Goal: Information Seeking & Learning: Learn about a topic

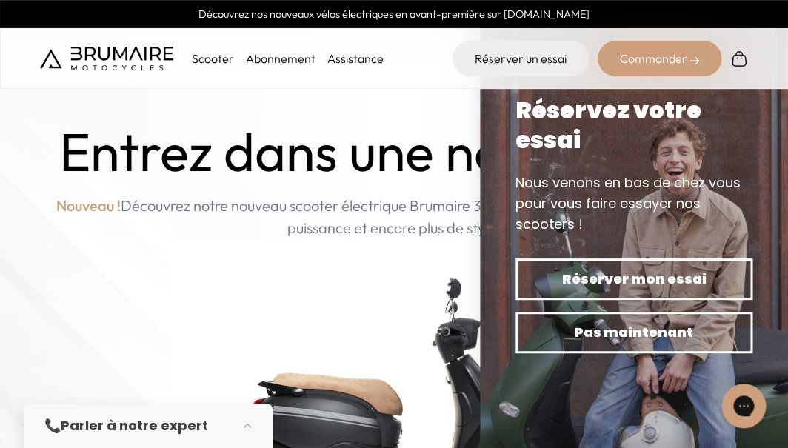
click at [383, 239] on img at bounding box center [394, 398] width 444 height 318
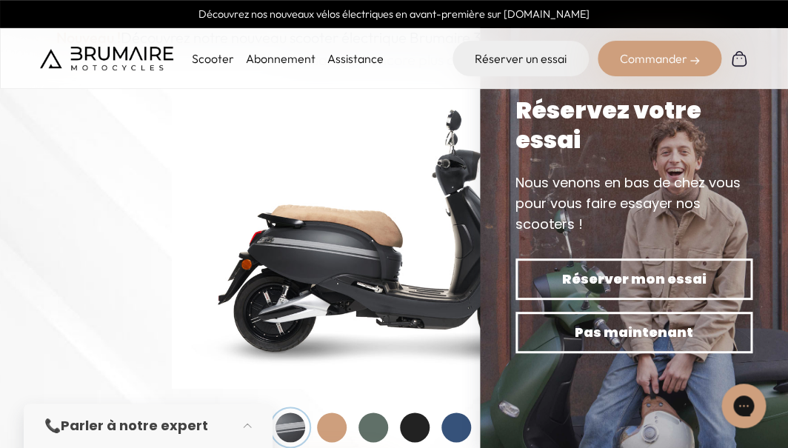
scroll to position [173, 0]
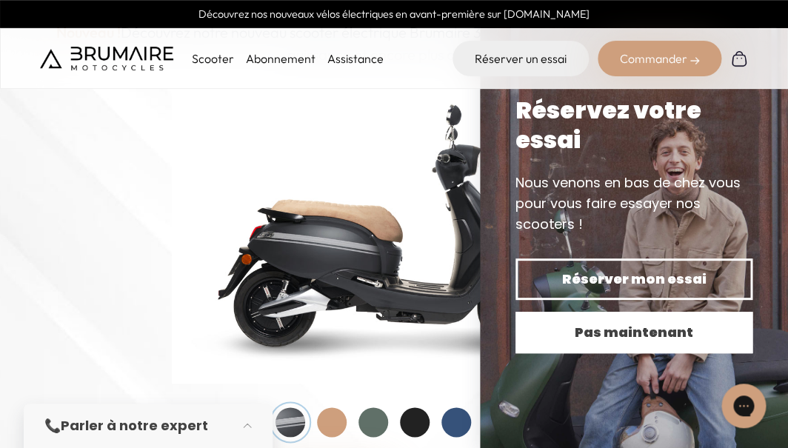
click at [569, 330] on span "Pas maintenant" at bounding box center [633, 332] width 185 height 21
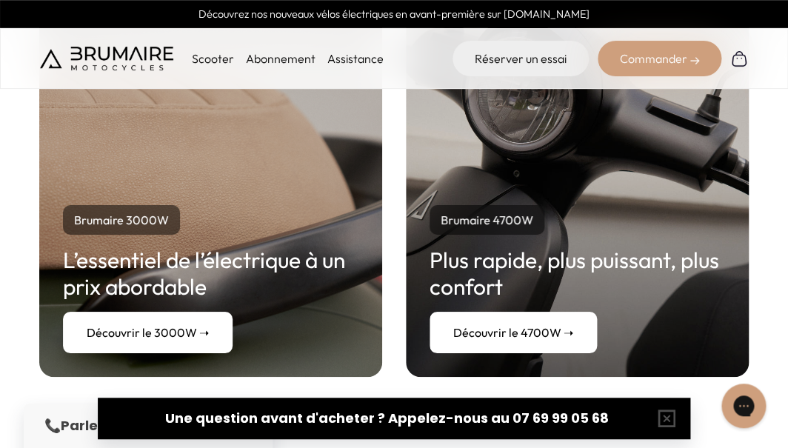
scroll to position [2826, 0]
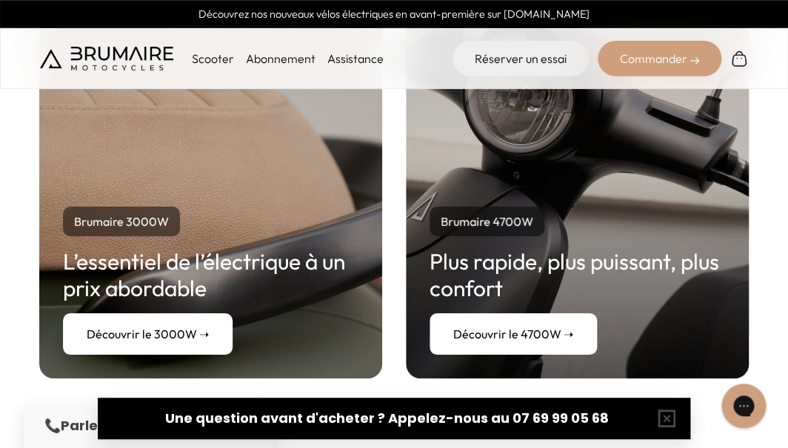
click at [181, 313] on link "Découvrir le 3000W ➝" at bounding box center [148, 333] width 170 height 41
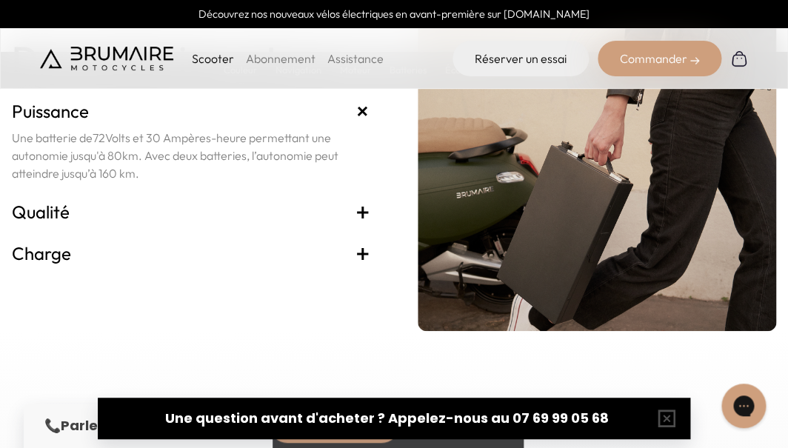
scroll to position [3166, 0]
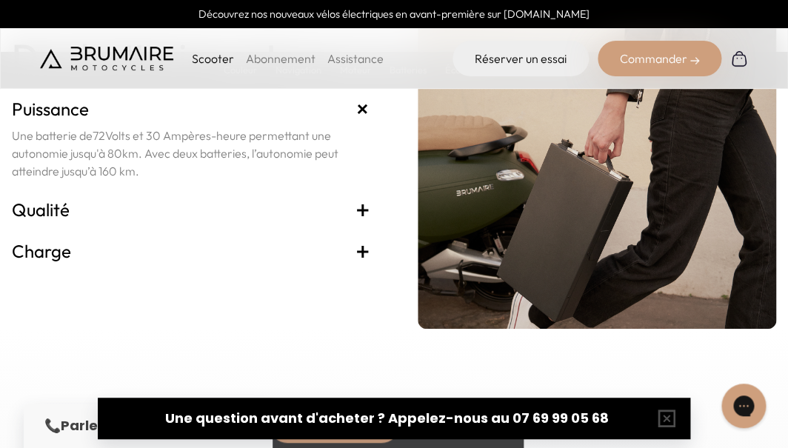
click at [91, 221] on h3 "Qualité +" at bounding box center [191, 210] width 358 height 24
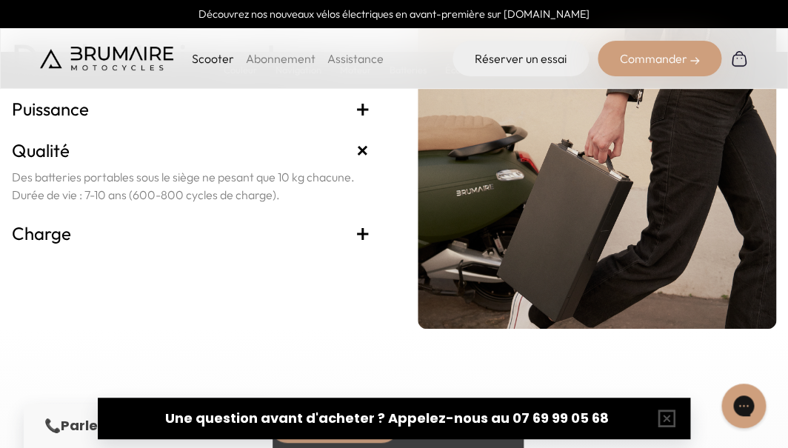
click at [33, 245] on h3 "Charge +" at bounding box center [191, 233] width 358 height 24
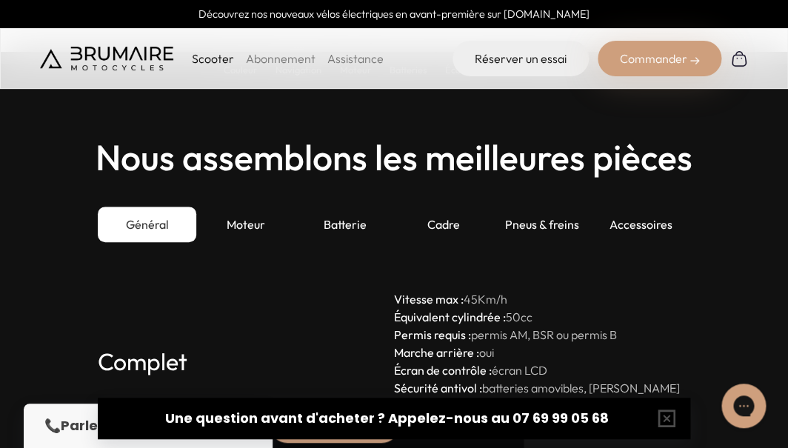
scroll to position [4019, 0]
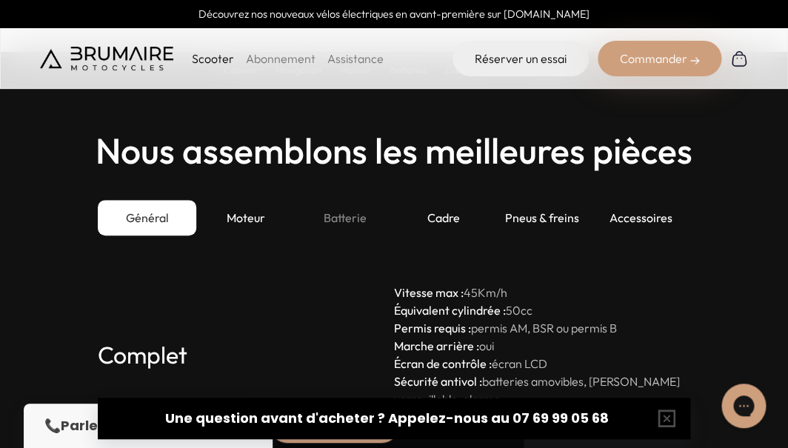
click at [346, 235] on div "Batterie" at bounding box center [344, 218] width 98 height 36
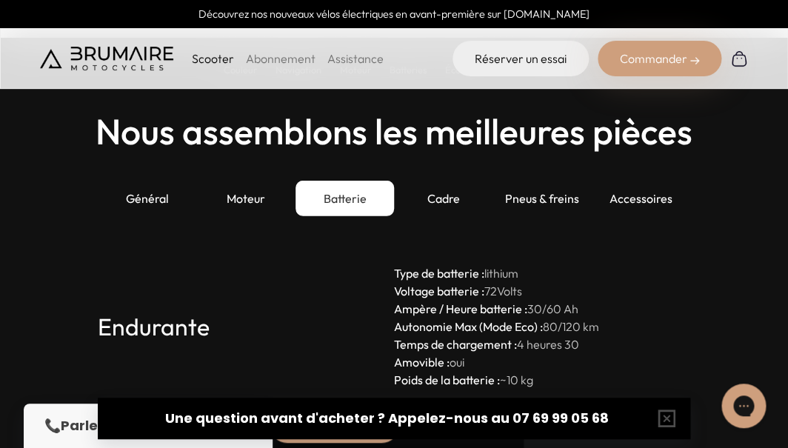
scroll to position [4039, 0]
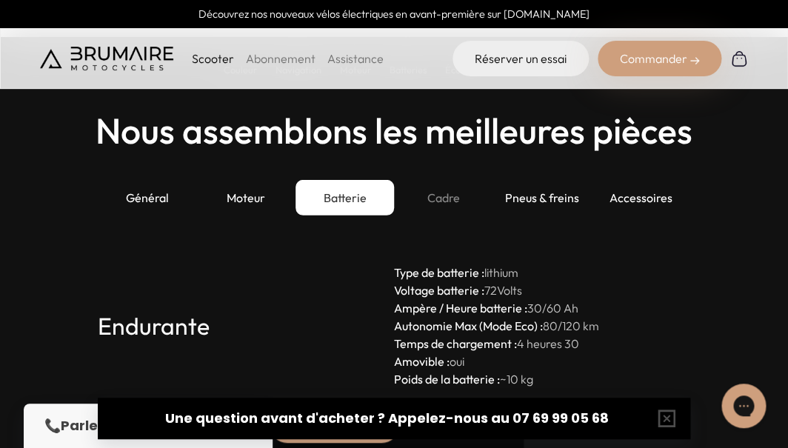
click at [444, 215] on div "Cadre" at bounding box center [443, 198] width 98 height 36
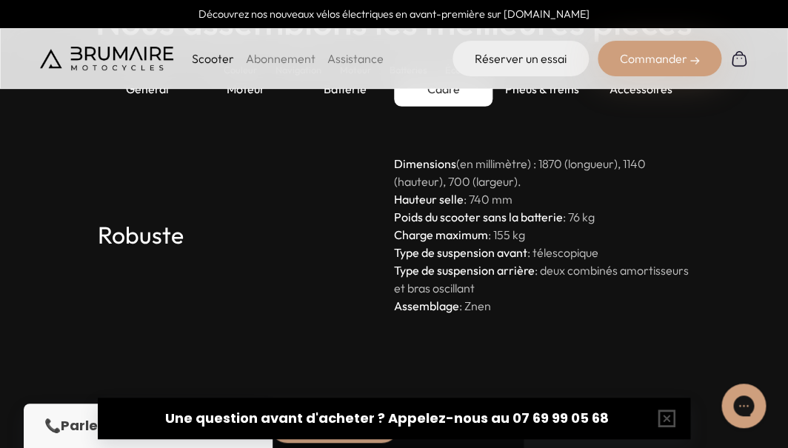
scroll to position [4138, 0]
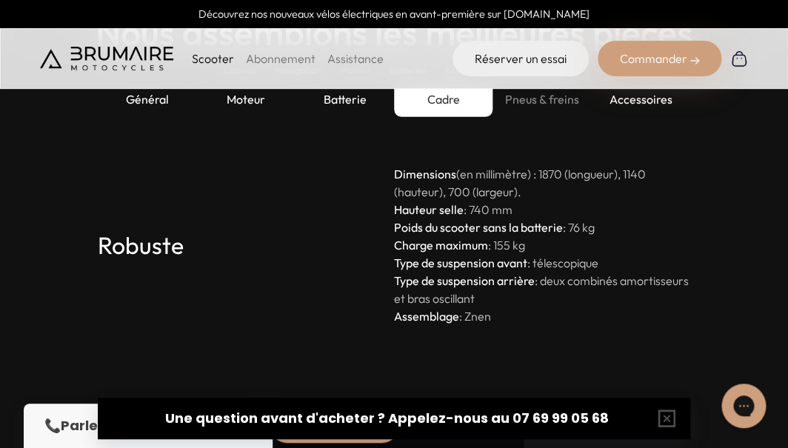
click at [546, 117] on div "Pneus & freins" at bounding box center [541, 99] width 98 height 36
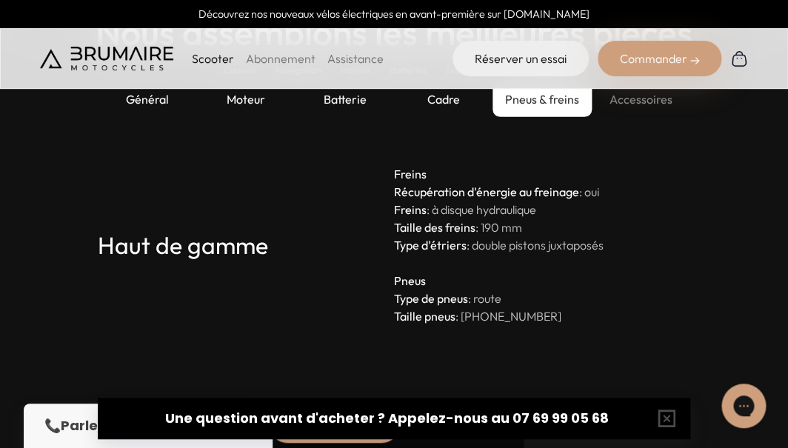
click at [634, 117] on div "Accessoires" at bounding box center [641, 99] width 98 height 36
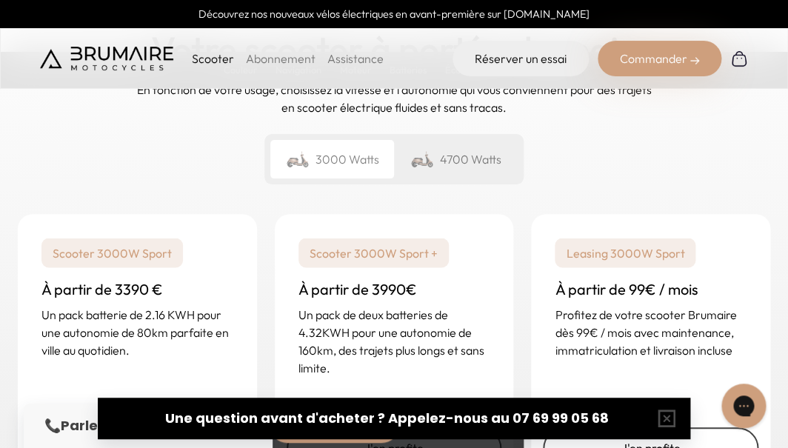
scroll to position [3547, 0]
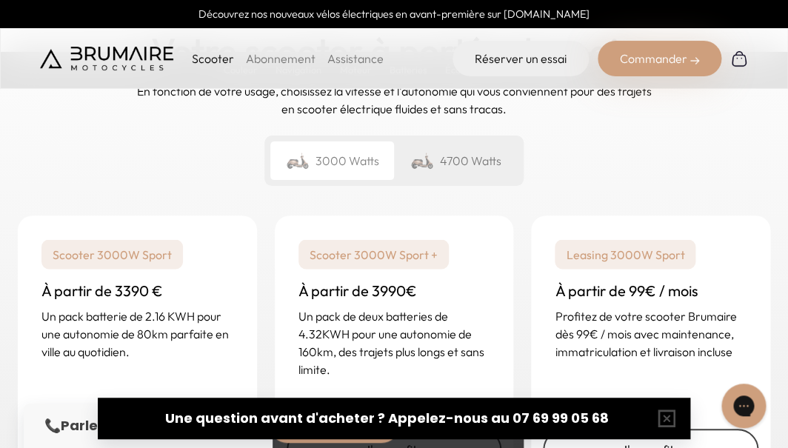
click at [454, 178] on div "4700 Watts" at bounding box center [456, 160] width 124 height 38
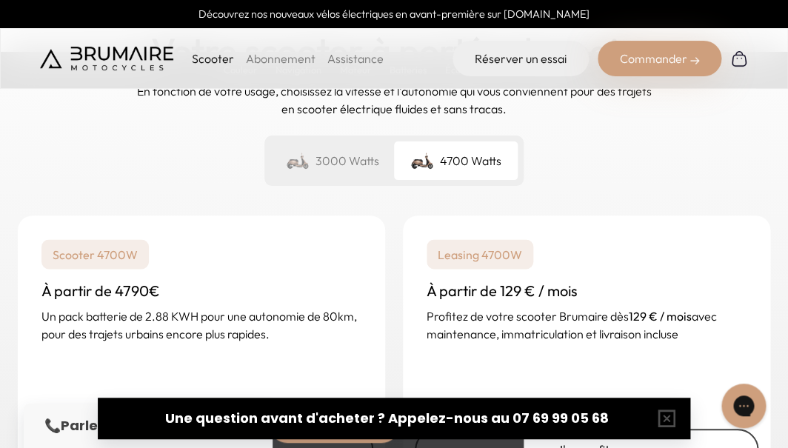
click at [468, 180] on div "4700 Watts" at bounding box center [456, 160] width 124 height 38
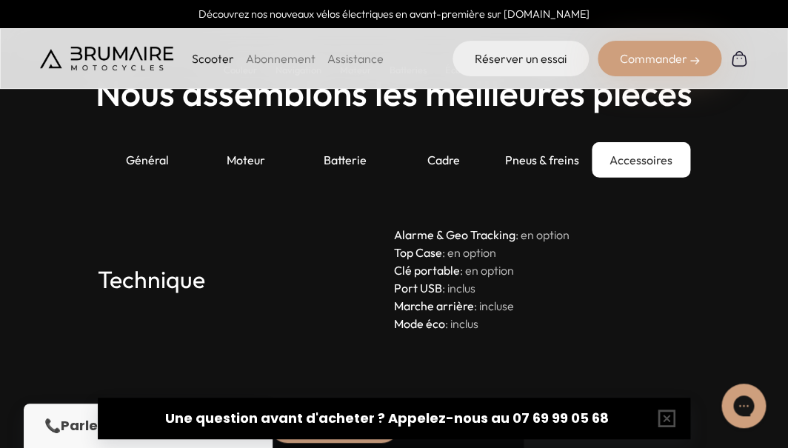
scroll to position [4079, 0]
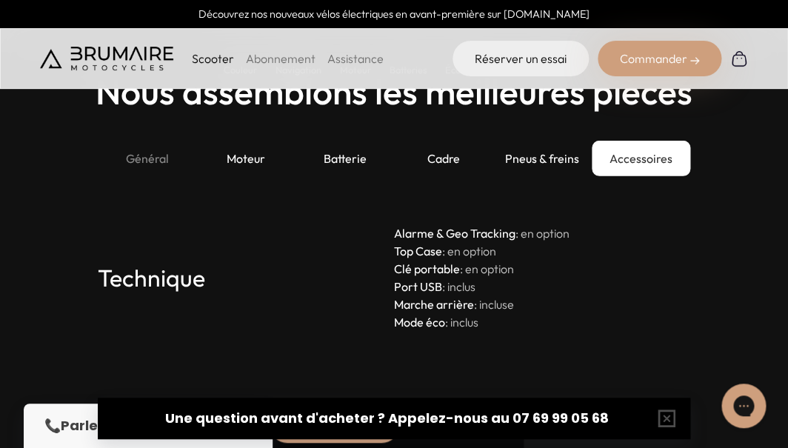
click at [148, 176] on div "Général" at bounding box center [147, 159] width 98 height 36
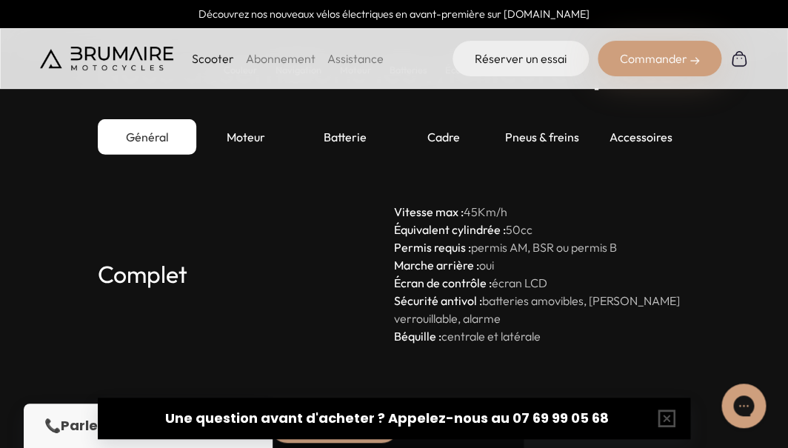
scroll to position [4100, 0]
click at [241, 155] on div "Moteur" at bounding box center [245, 137] width 98 height 36
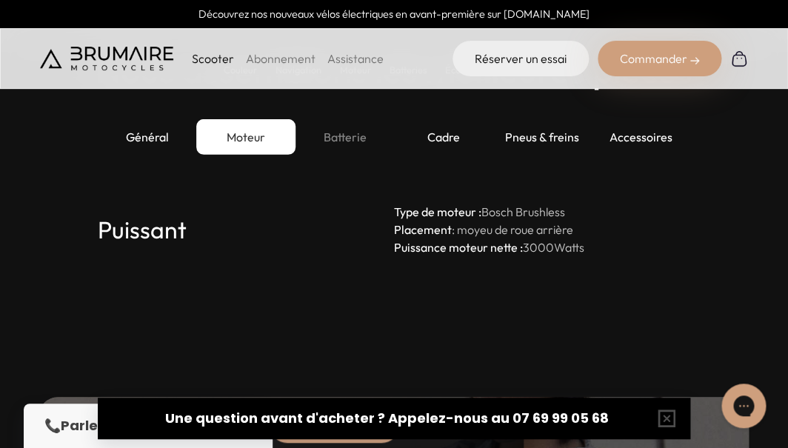
click at [325, 155] on div "Batterie" at bounding box center [344, 137] width 98 height 36
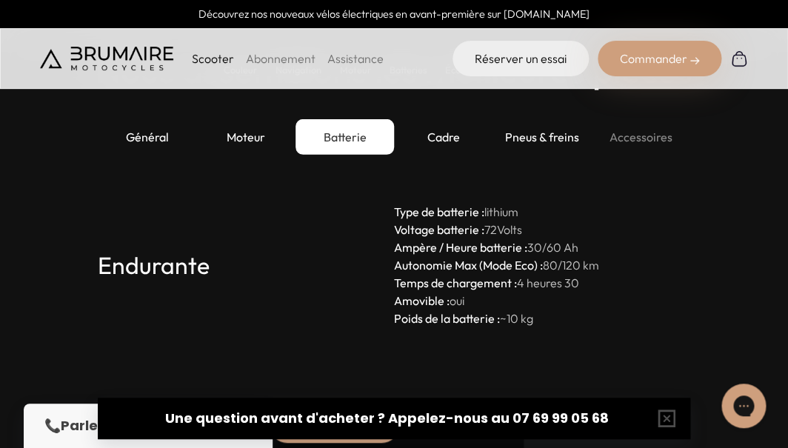
click at [640, 155] on div "Accessoires" at bounding box center [641, 137] width 98 height 36
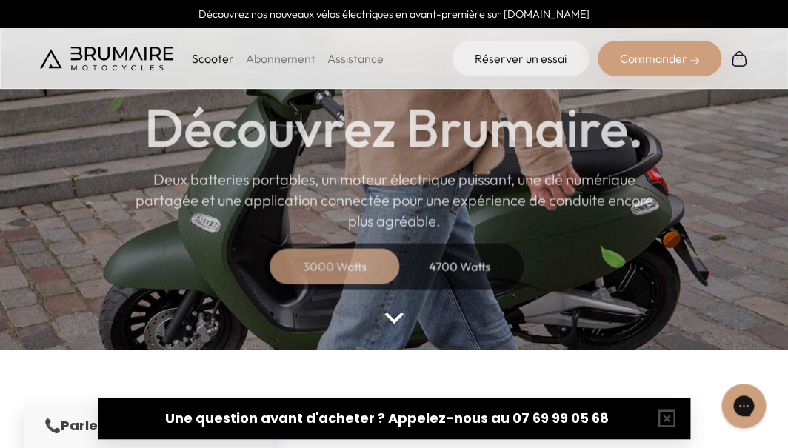
scroll to position [143, 0]
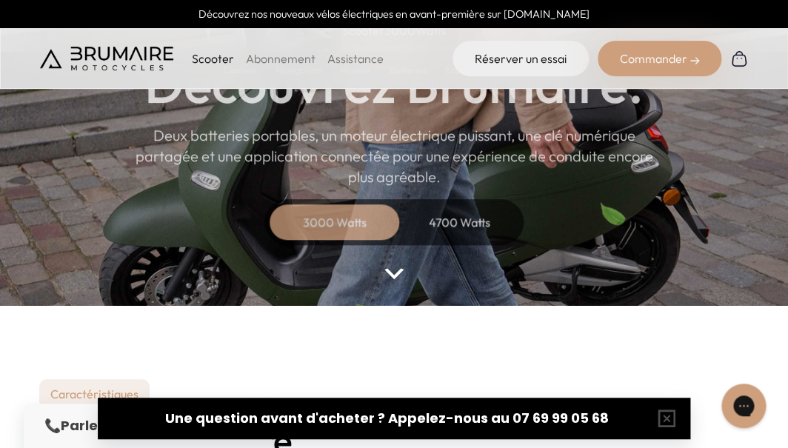
click at [458, 220] on div "4700 Watts" at bounding box center [459, 222] width 118 height 36
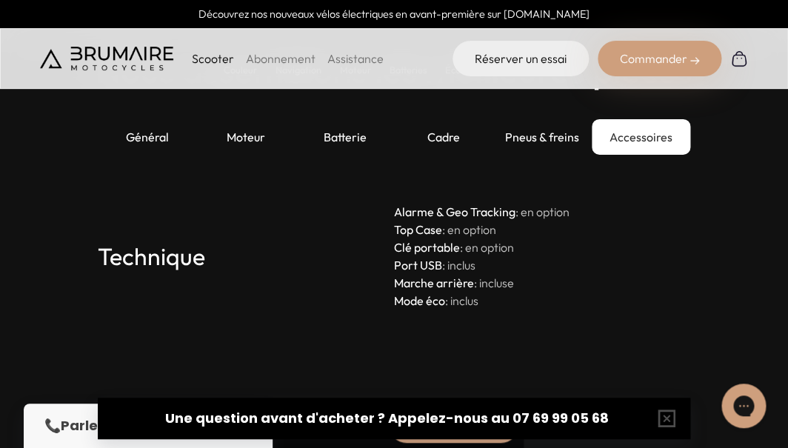
scroll to position [4281, 0]
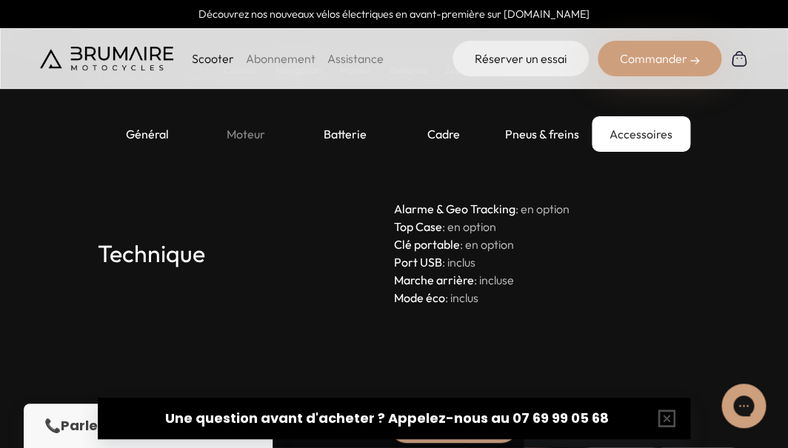
click at [235, 152] on div "Moteur" at bounding box center [245, 134] width 98 height 36
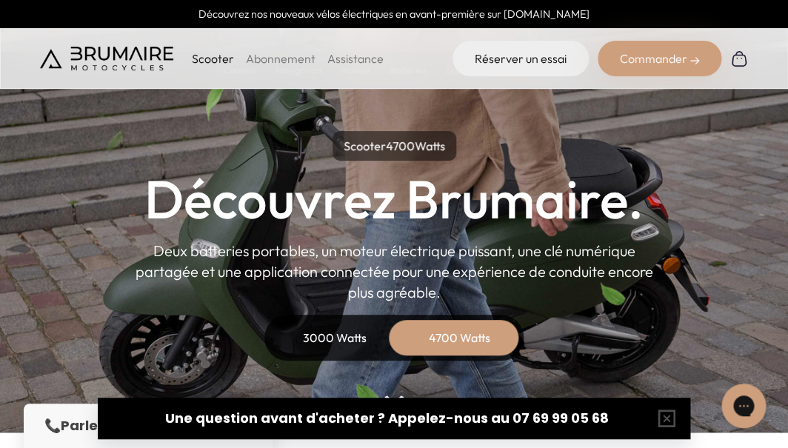
scroll to position [0, 0]
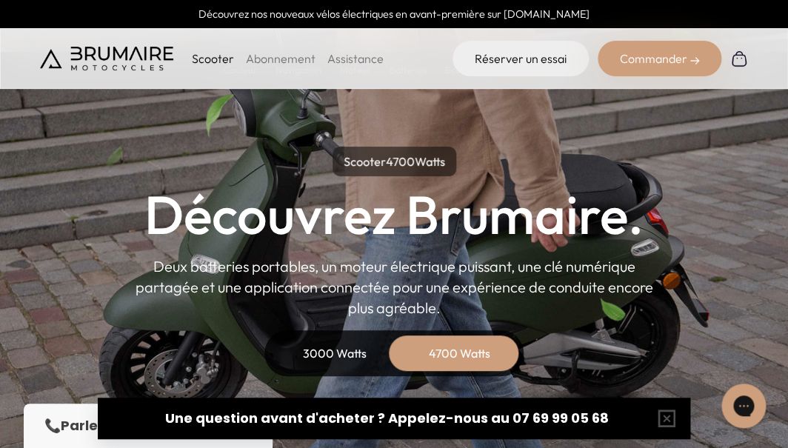
click at [341, 358] on div "3000 Watts" at bounding box center [334, 353] width 118 height 36
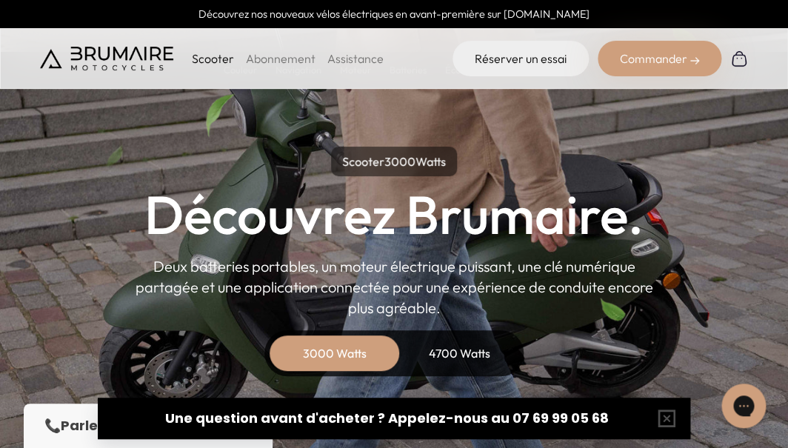
click at [454, 355] on div "4700 Watts" at bounding box center [459, 353] width 118 height 36
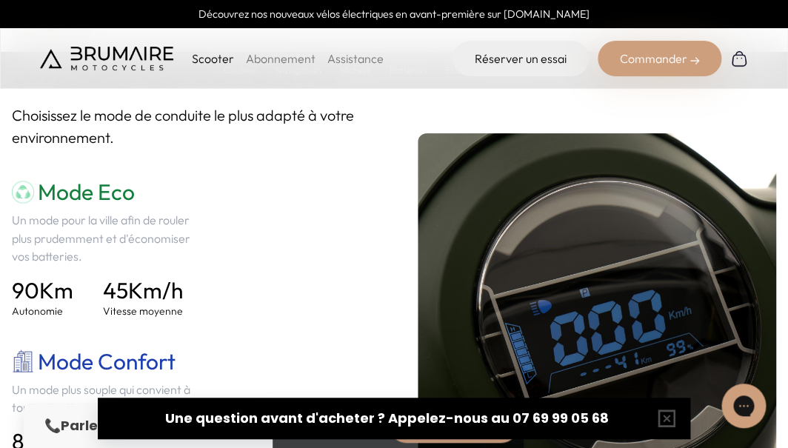
scroll to position [2037, 0]
click at [204, 63] on p "Scooter" at bounding box center [212, 59] width 42 height 18
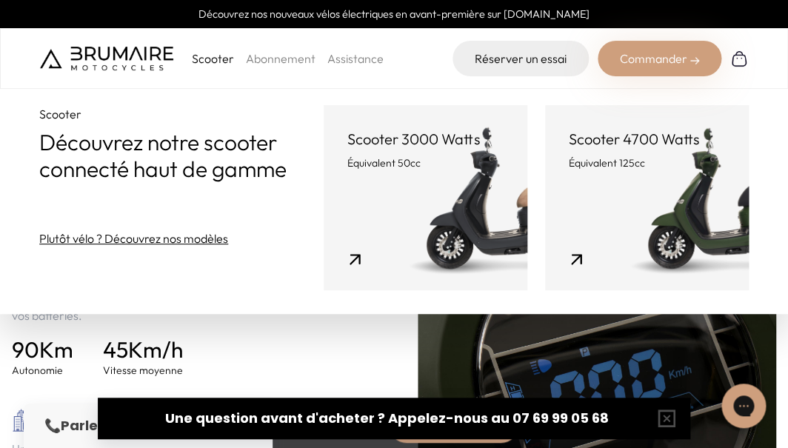
scroll to position [1979, 0]
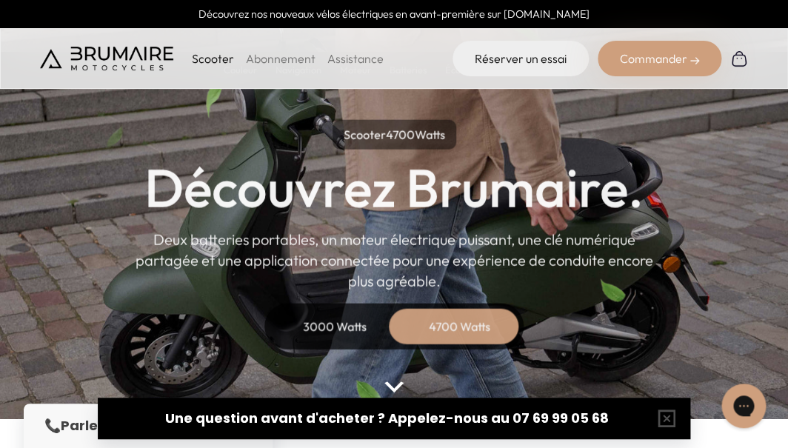
scroll to position [32, 0]
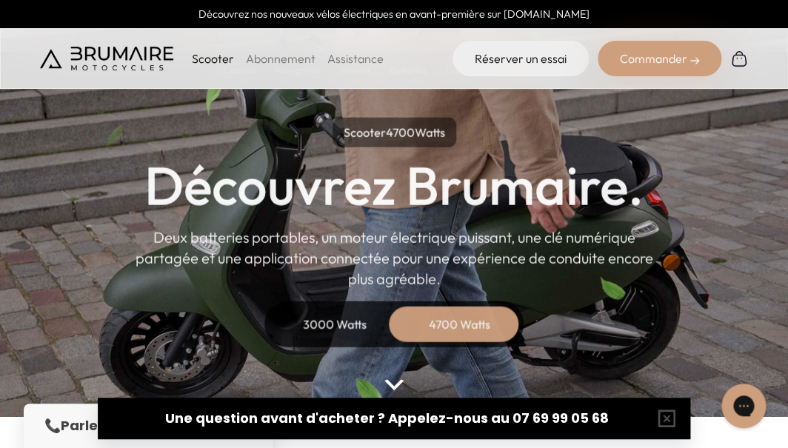
click at [328, 319] on div "3000 Watts" at bounding box center [334, 324] width 118 height 36
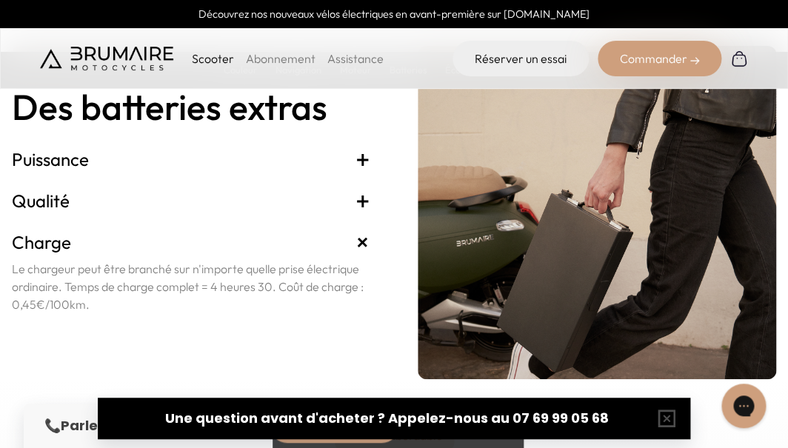
scroll to position [3116, 0]
click at [311, 171] on h3 "Puissance +" at bounding box center [191, 159] width 358 height 24
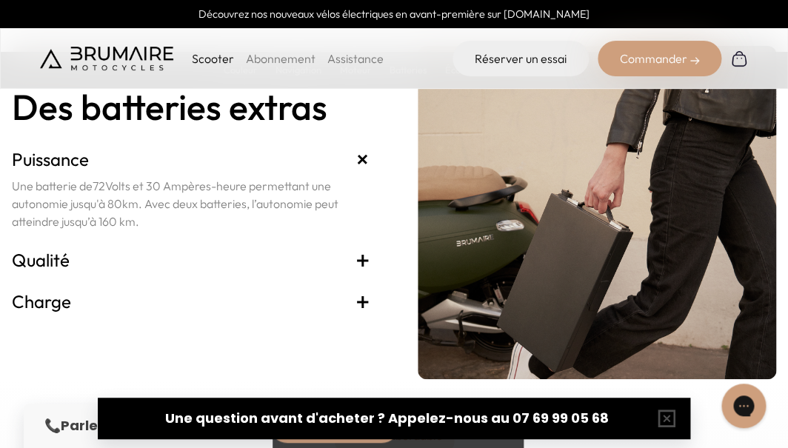
click at [237, 272] on h3 "Qualité +" at bounding box center [191, 260] width 358 height 24
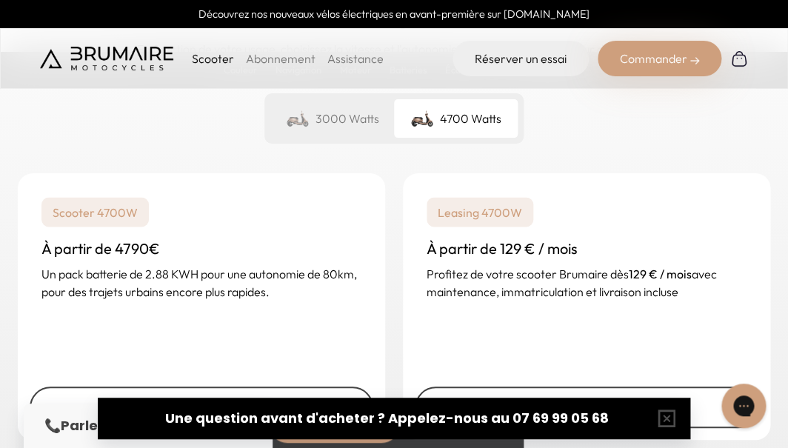
scroll to position [3589, 0]
click at [316, 138] on div "3000 Watts" at bounding box center [332, 118] width 124 height 38
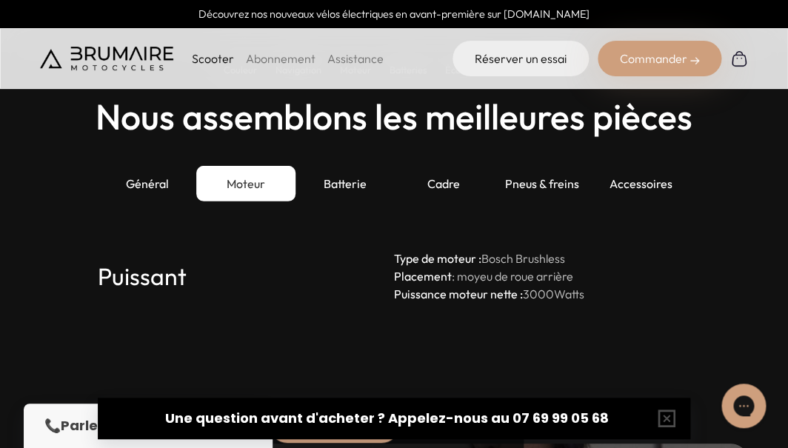
scroll to position [4055, 0]
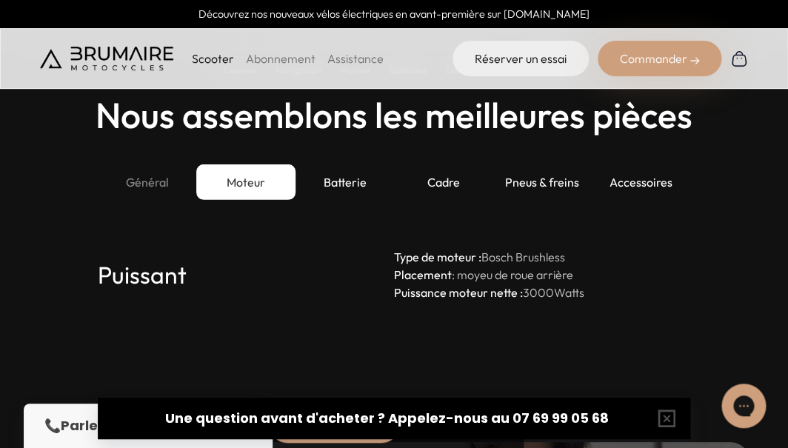
click at [157, 200] on div "Général" at bounding box center [147, 182] width 98 height 36
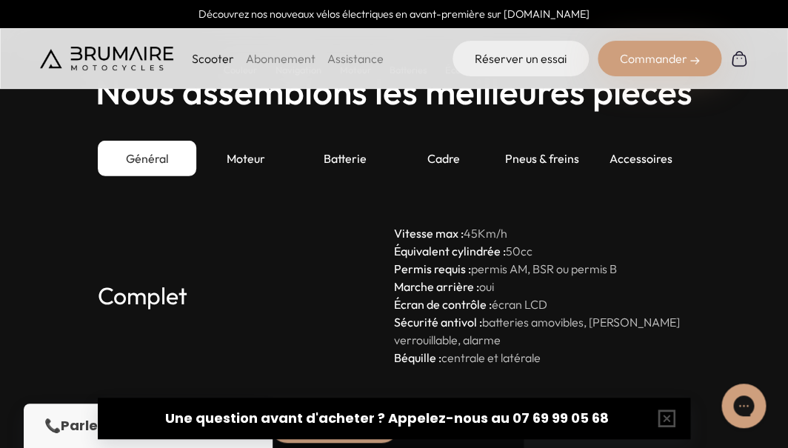
scroll to position [4079, 0]
click at [251, 176] on div "Moteur" at bounding box center [245, 159] width 98 height 36
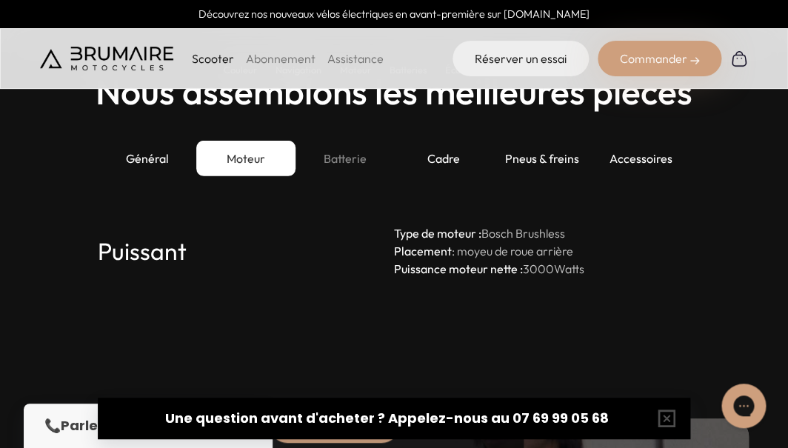
click at [355, 176] on div "Batterie" at bounding box center [344, 159] width 98 height 36
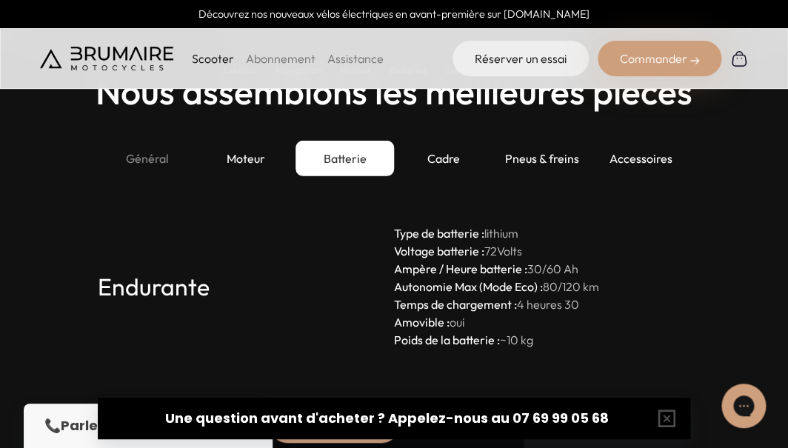
click at [158, 176] on div "Général" at bounding box center [147, 159] width 98 height 36
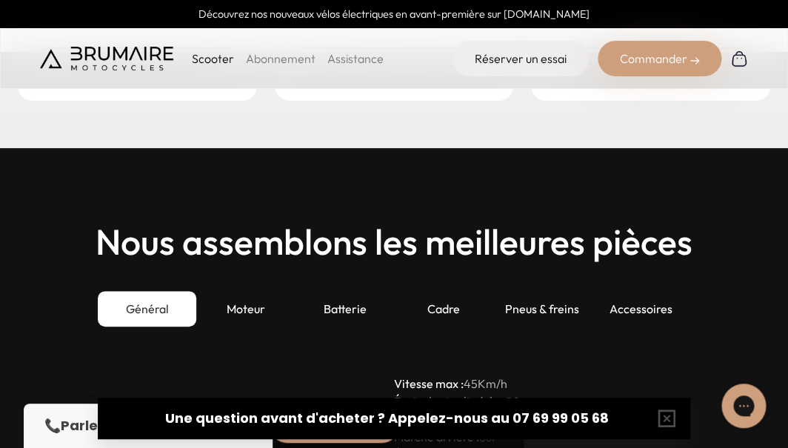
scroll to position [3931, 0]
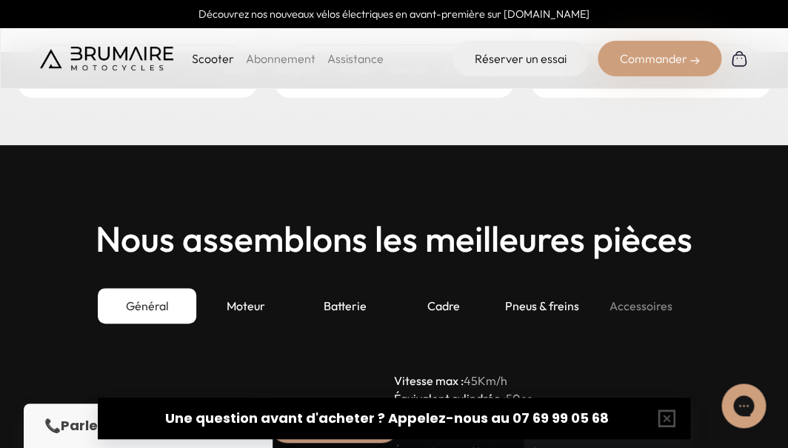
click at [643, 324] on div "Accessoires" at bounding box center [641, 306] width 98 height 36
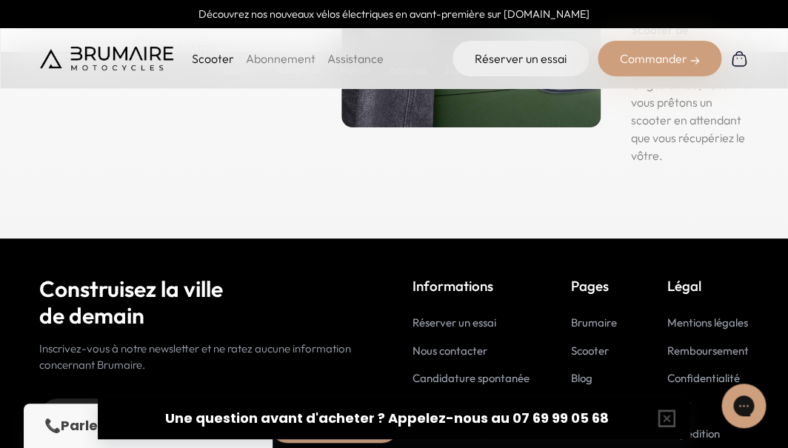
scroll to position [7514, 0]
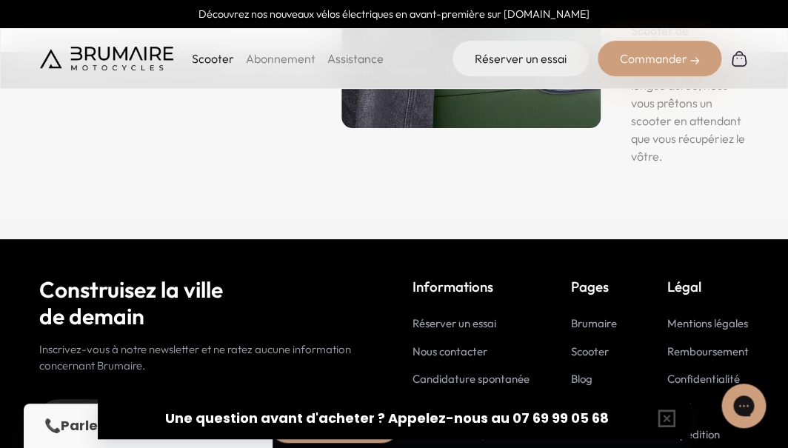
click at [592, 344] on link "Scooter" at bounding box center [589, 351] width 38 height 14
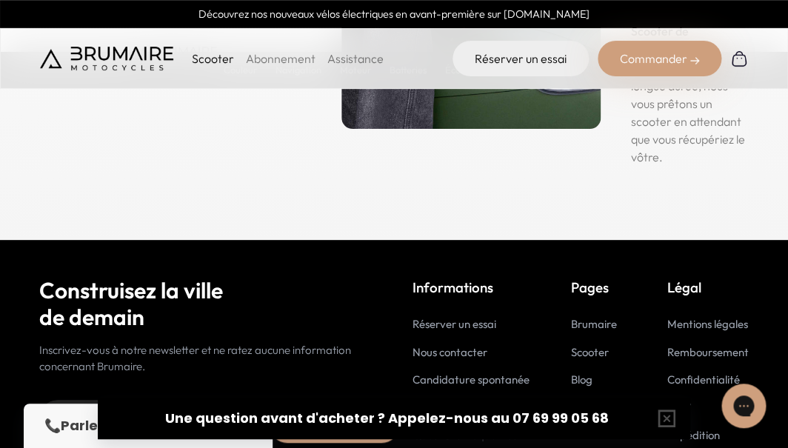
click at [349, 61] on link "Assistance" at bounding box center [354, 58] width 56 height 15
click at [426, 401] on link "SAV" at bounding box center [422, 408] width 20 height 14
click at [454, 428] on link "Questions fréquentes" at bounding box center [464, 435] width 104 height 14
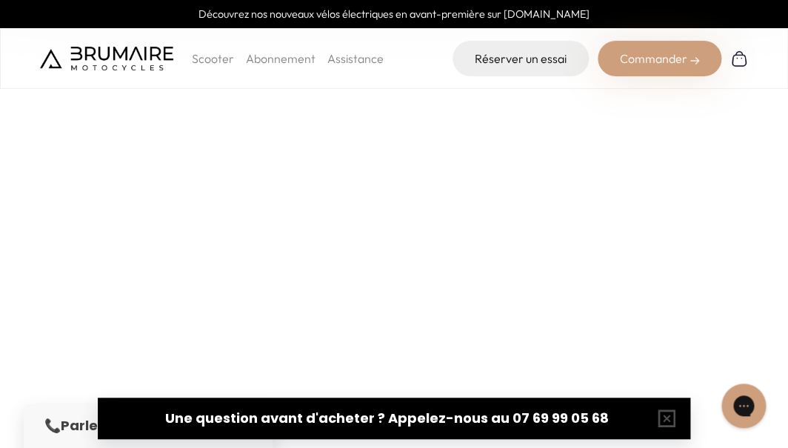
scroll to position [23, 0]
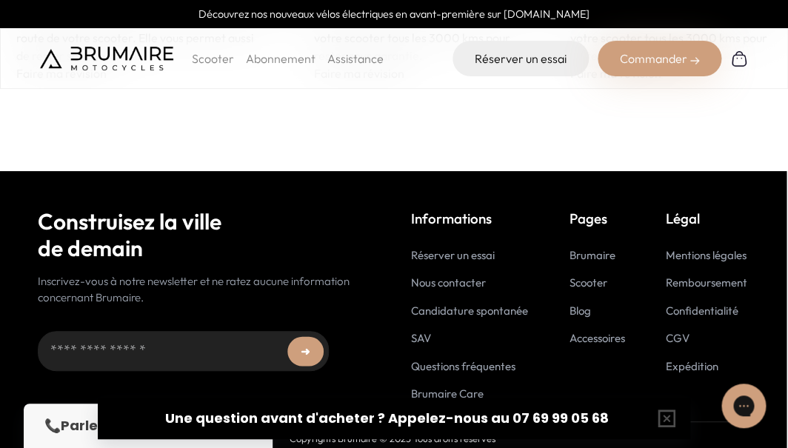
scroll to position [1127, 1]
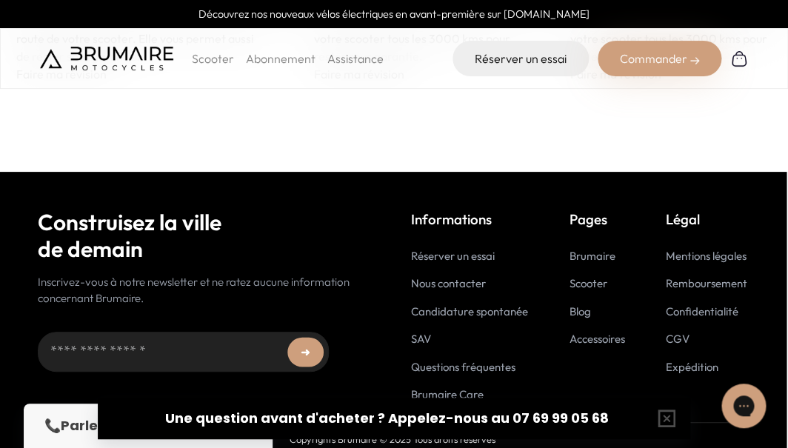
click at [583, 252] on link "Brumaire" at bounding box center [592, 256] width 46 height 14
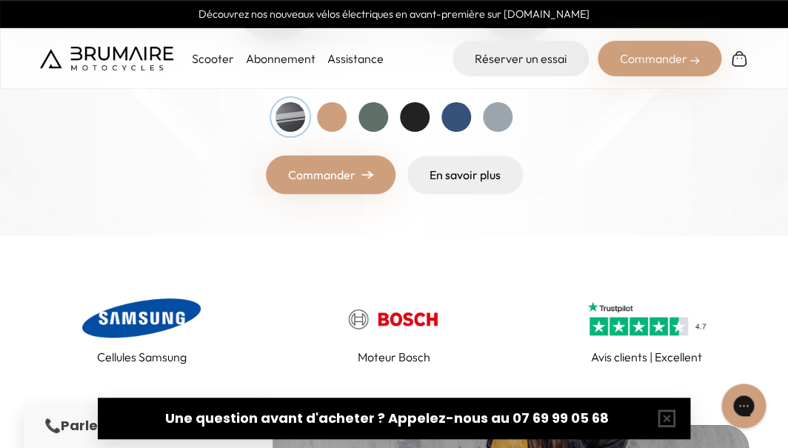
scroll to position [478, 0]
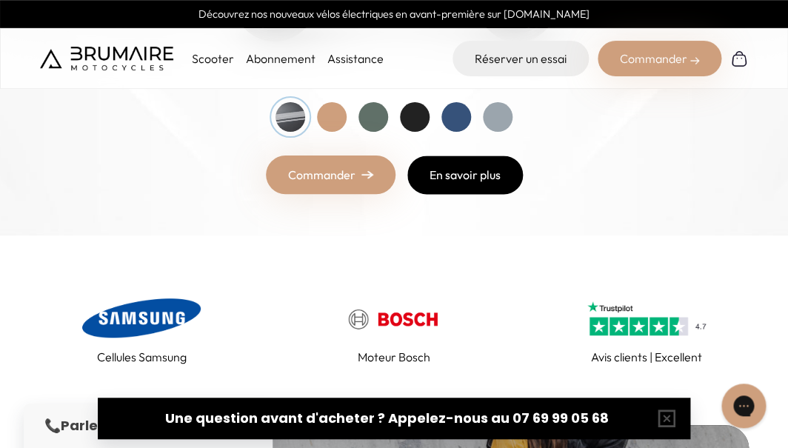
click at [455, 185] on link "En savoir plus" at bounding box center [464, 174] width 115 height 38
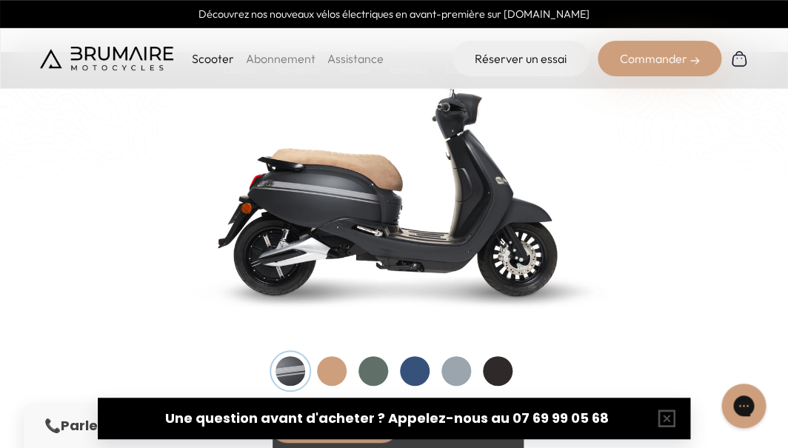
scroll to position [1555, 0]
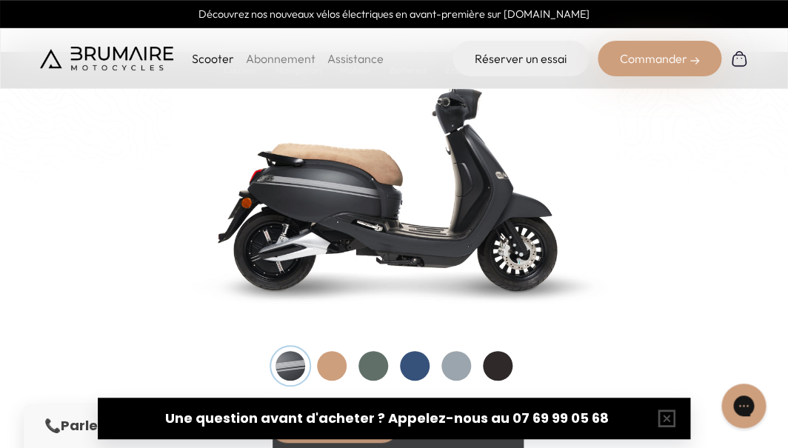
click at [335, 366] on div at bounding box center [332, 366] width 30 height 30
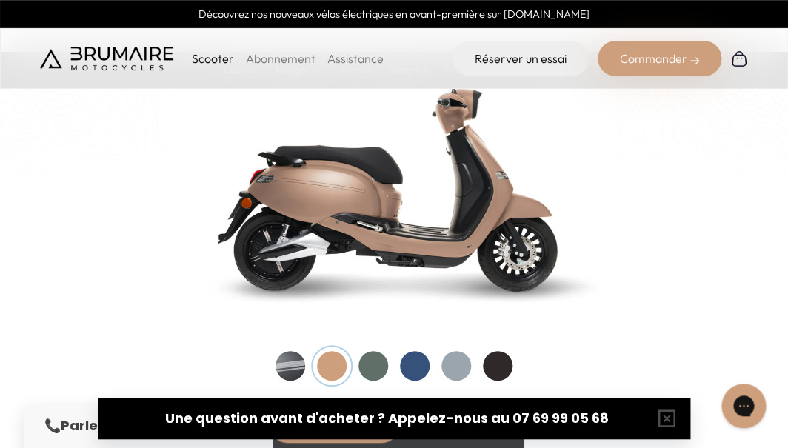
click at [373, 361] on div at bounding box center [373, 366] width 30 height 30
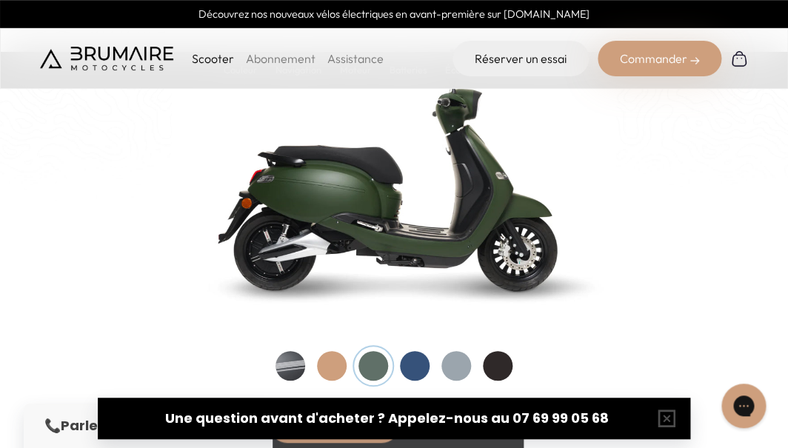
click at [411, 360] on div at bounding box center [415, 366] width 30 height 30
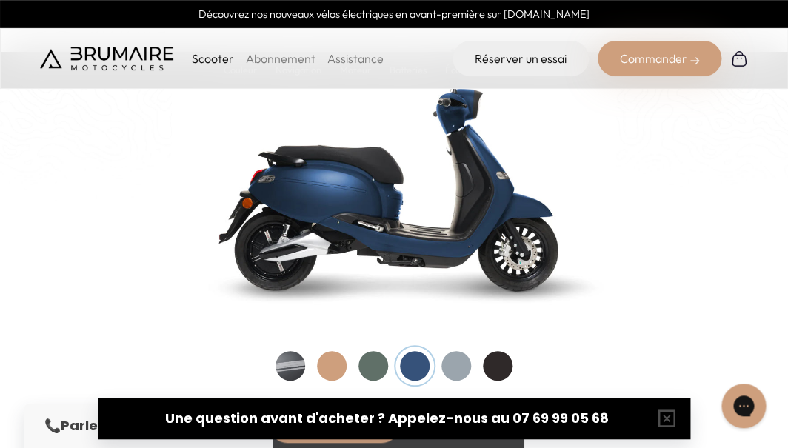
click at [453, 362] on div at bounding box center [456, 366] width 30 height 30
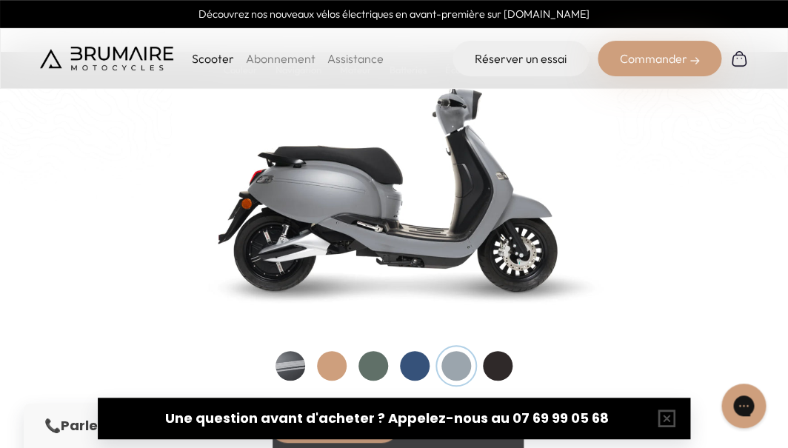
click at [499, 364] on div at bounding box center [498, 366] width 30 height 30
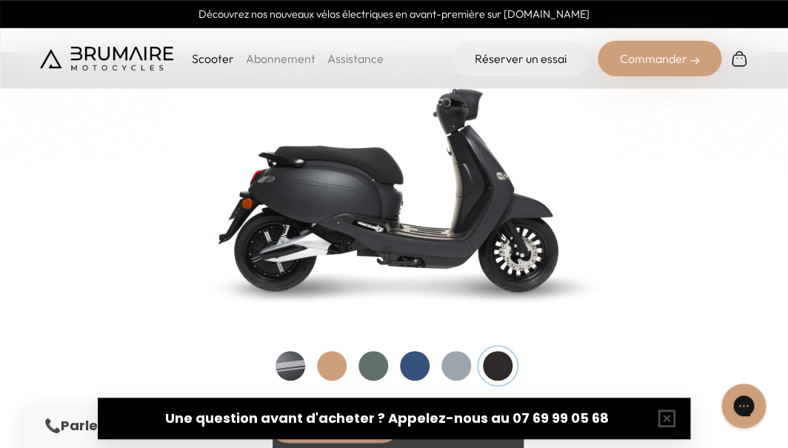
click at [288, 358] on div at bounding box center [290, 366] width 30 height 30
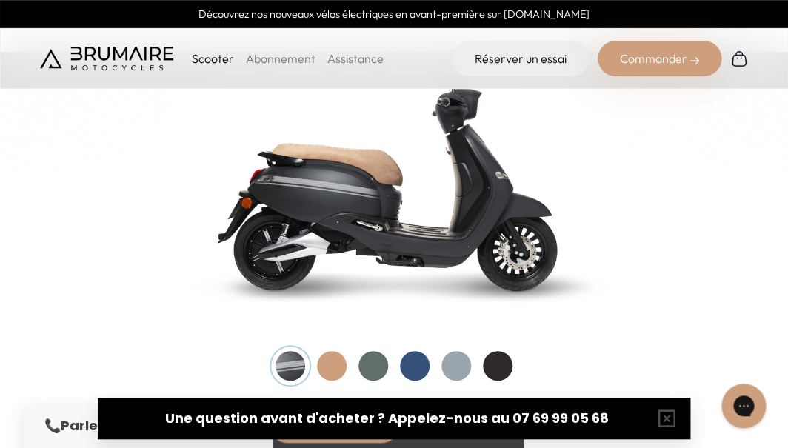
click at [321, 363] on div at bounding box center [332, 366] width 30 height 30
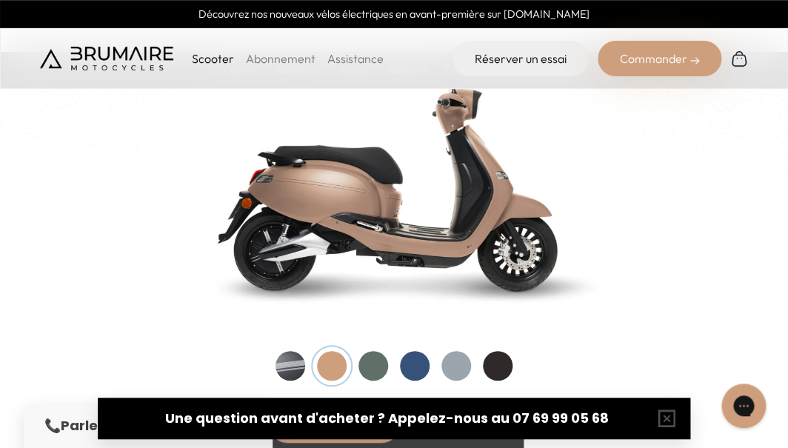
click at [375, 363] on div at bounding box center [373, 366] width 30 height 30
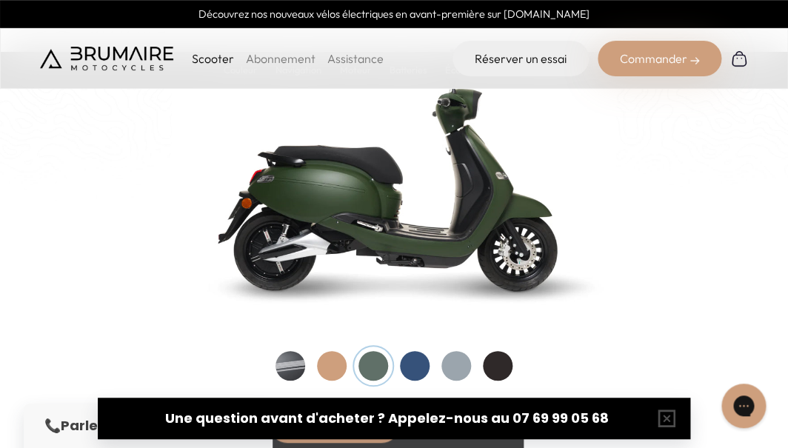
click at [412, 360] on div at bounding box center [415, 366] width 30 height 30
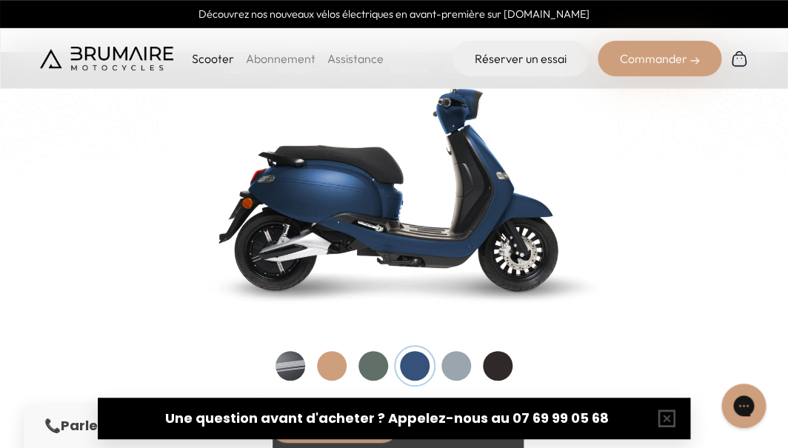
click at [461, 358] on div at bounding box center [456, 366] width 30 height 30
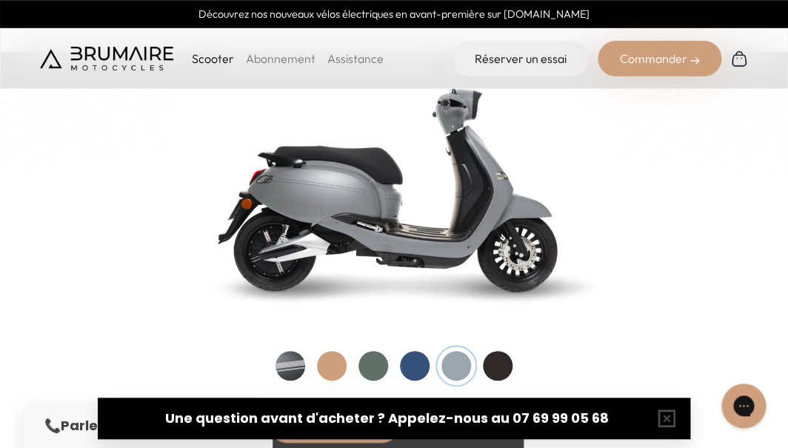
click at [503, 361] on div at bounding box center [498, 366] width 30 height 30
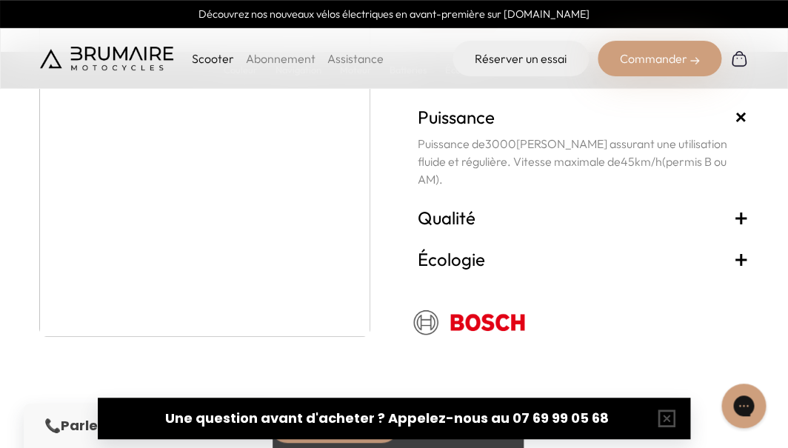
scroll to position [2675, 0]
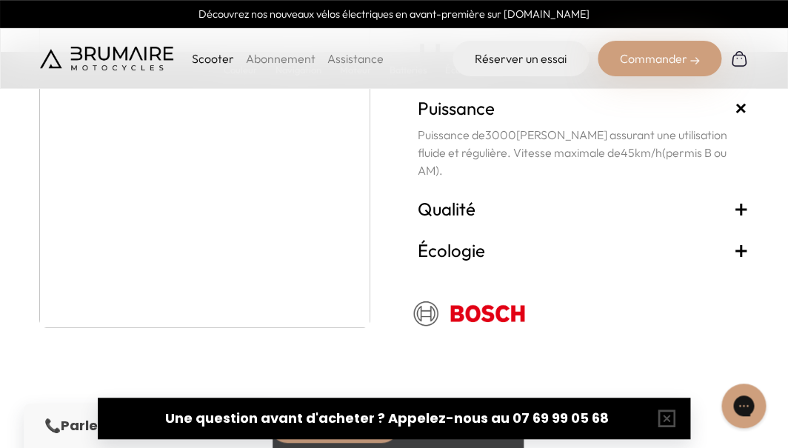
click at [467, 221] on h3 "Qualité +" at bounding box center [583, 209] width 331 height 24
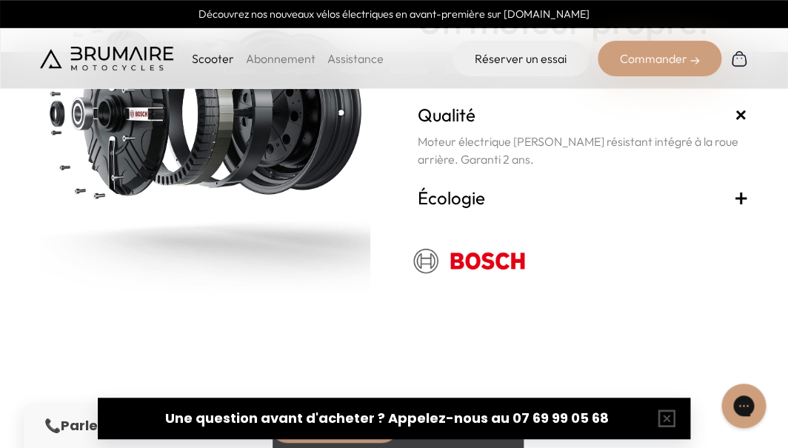
scroll to position [2713, 0]
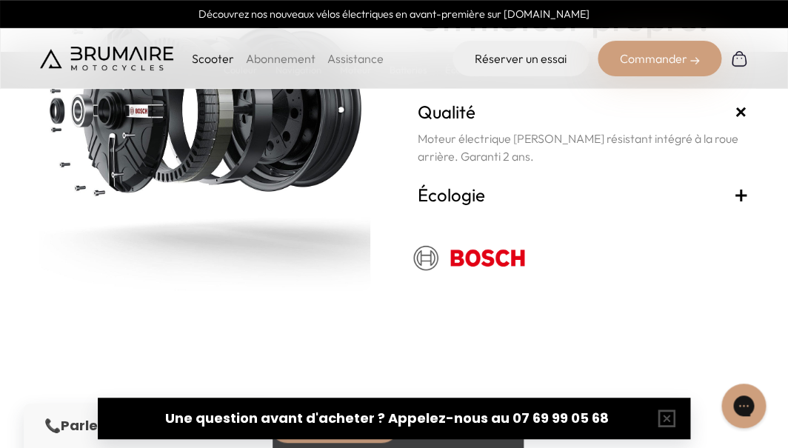
click at [457, 207] on h3 "Écologie +" at bounding box center [583, 195] width 331 height 24
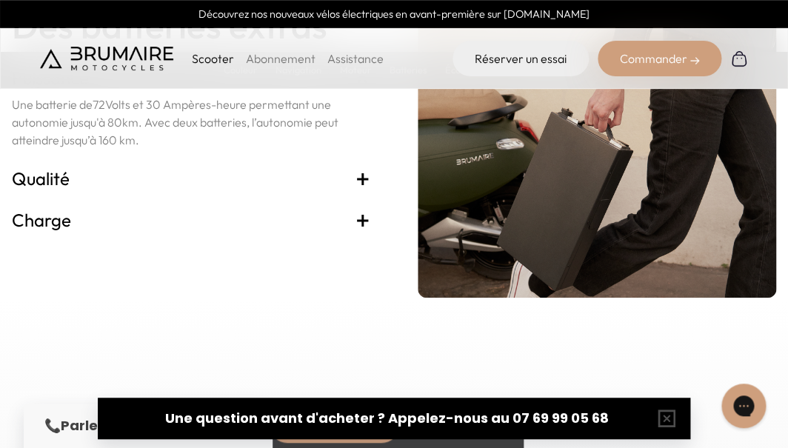
scroll to position [3185, 0]
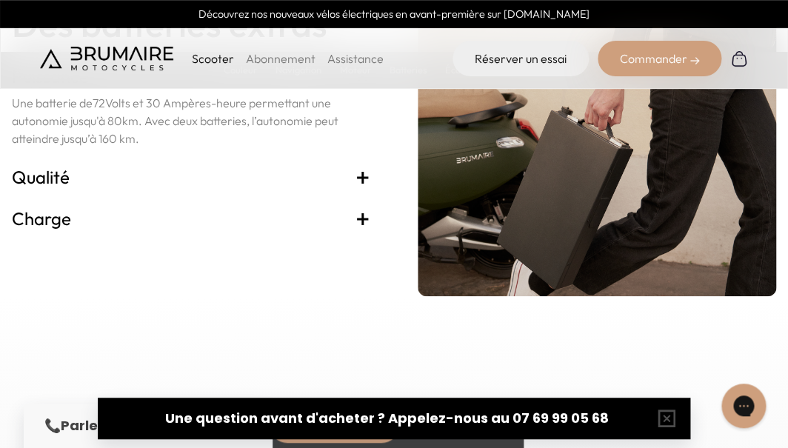
click at [346, 189] on h3 "Qualité +" at bounding box center [191, 177] width 358 height 24
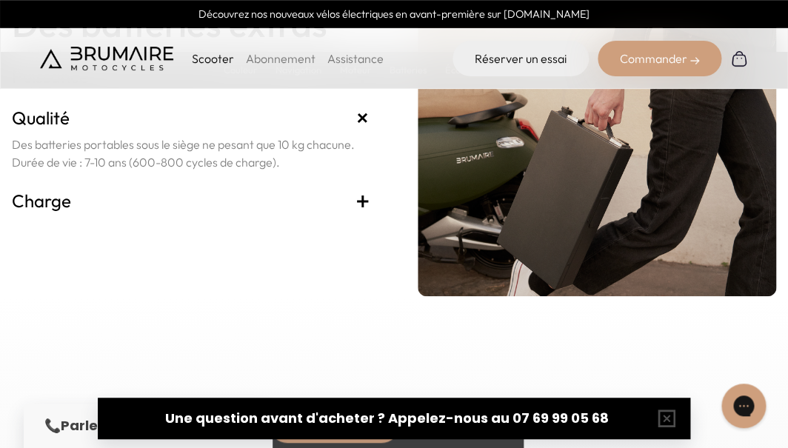
scroll to position [3186, 0]
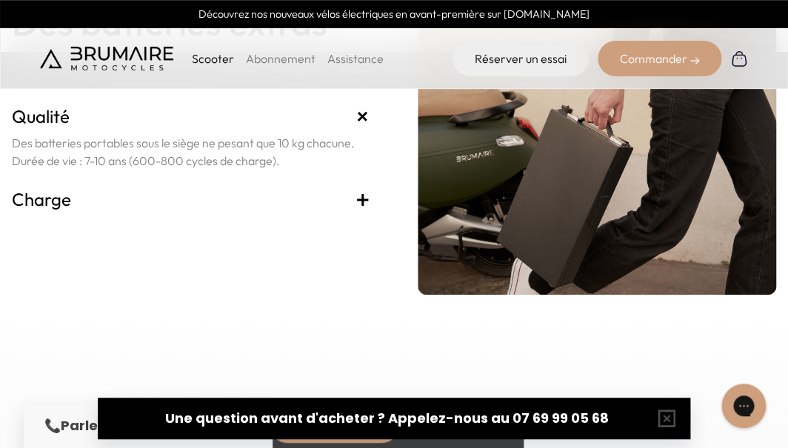
click at [372, 232] on div "Batterie Des batteries extras Puissance + Une batterie de 72 Volts et 30 Ampère…" at bounding box center [394, 128] width 764 height 333
click at [358, 211] on span "+" at bounding box center [362, 199] width 15 height 24
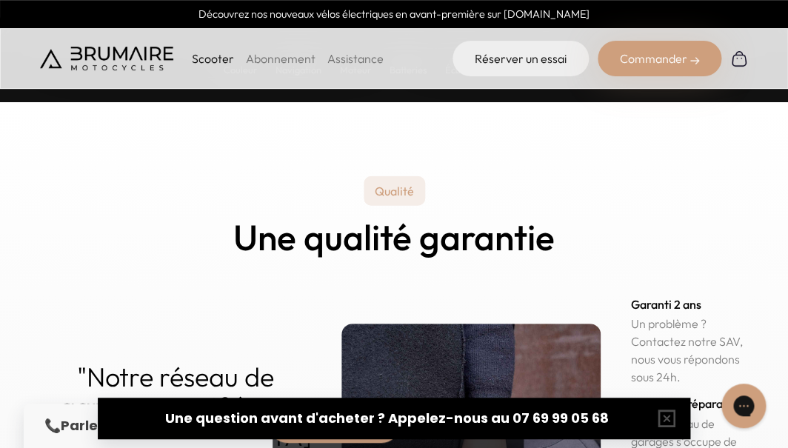
scroll to position [7048, 0]
